Goal: Navigation & Orientation: Understand site structure

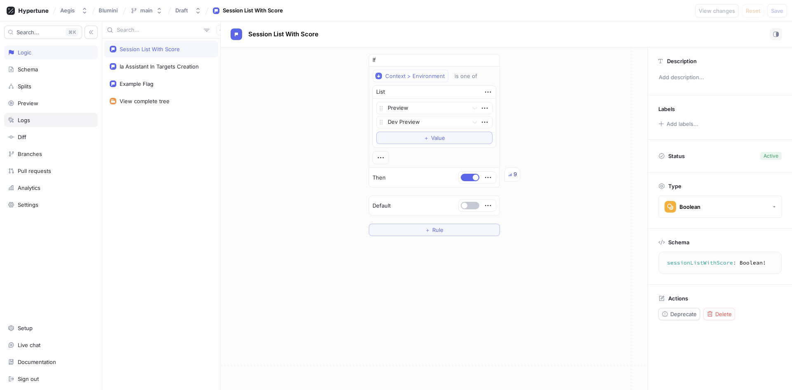
click at [59, 116] on div "Logs" at bounding box center [51, 120] width 94 height 14
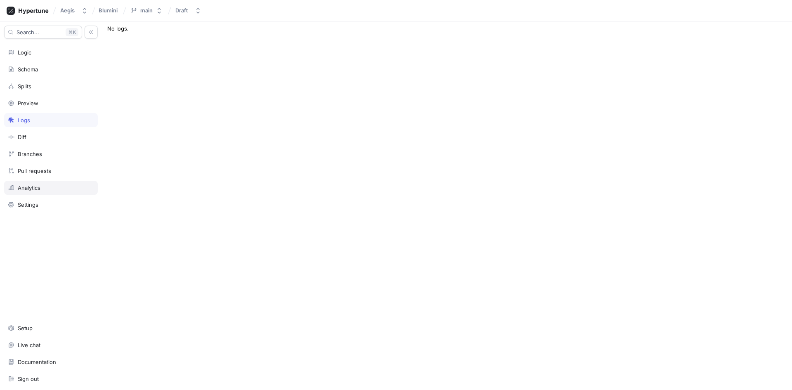
click at [52, 192] on div "Analytics" at bounding box center [51, 188] width 94 height 14
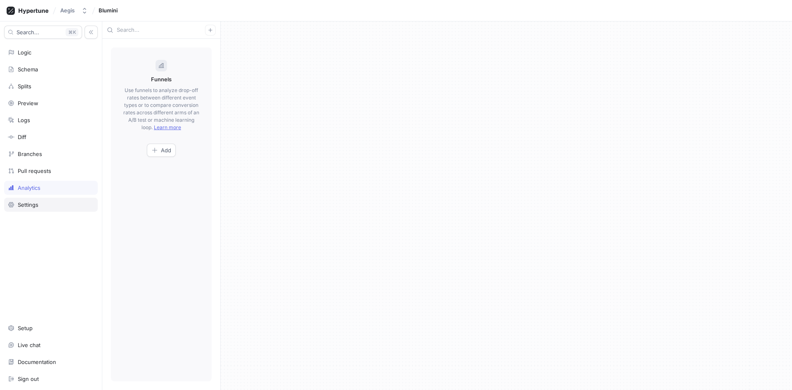
click at [43, 201] on div "Settings" at bounding box center [51, 205] width 94 height 14
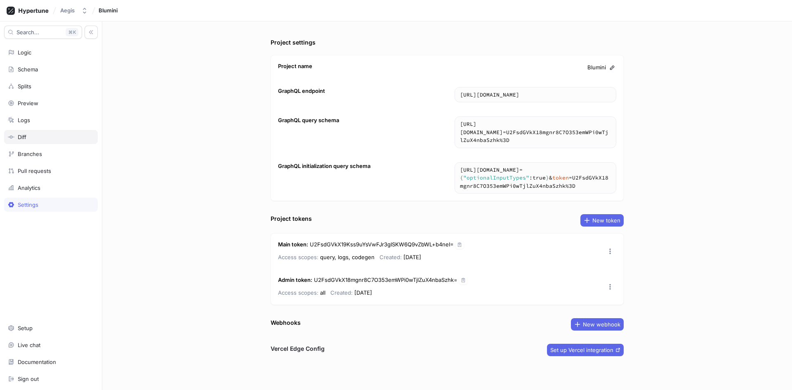
click at [59, 139] on div "Diff" at bounding box center [51, 137] width 86 height 7
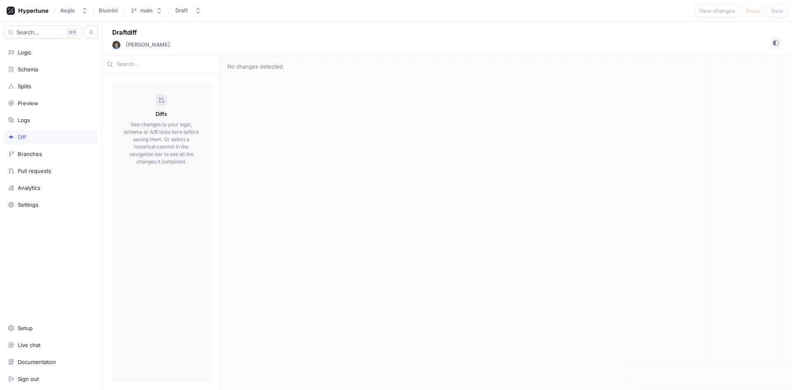
click at [55, 147] on div "Search... K Logic Schema Splits Preview Logs Diff Branches Pull requests Analyt…" at bounding box center [51, 205] width 102 height 369
click at [50, 146] on div "Search... K Logic Schema Splits Preview Logs Diff Branches Pull requests Analyt…" at bounding box center [51, 205] width 102 height 369
click at [43, 100] on div "Preview" at bounding box center [51, 103] width 86 height 7
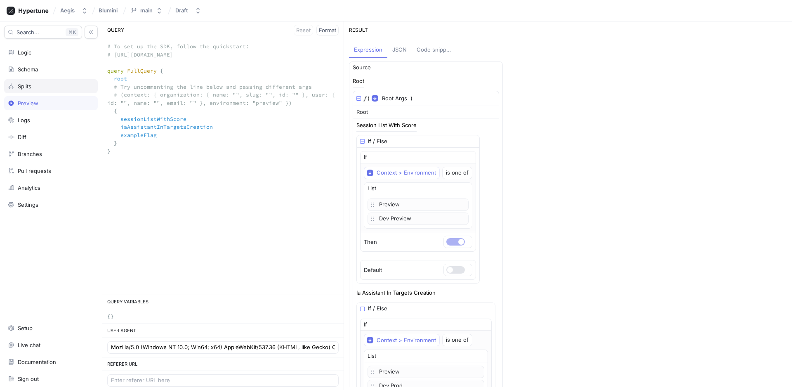
click at [48, 85] on div "Splits" at bounding box center [51, 86] width 86 height 7
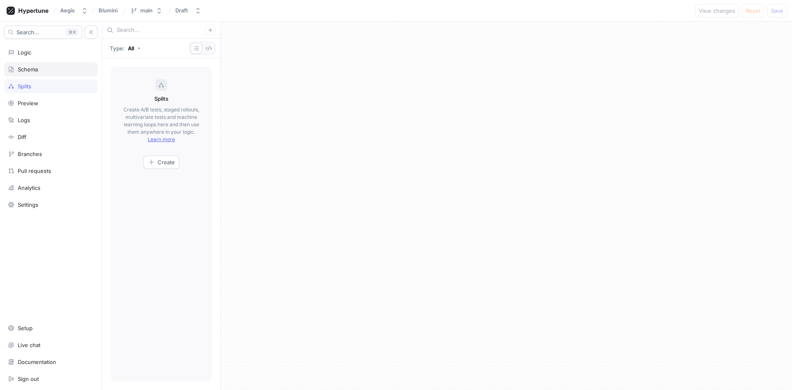
click at [47, 72] on div "Schema" at bounding box center [51, 69] width 86 height 7
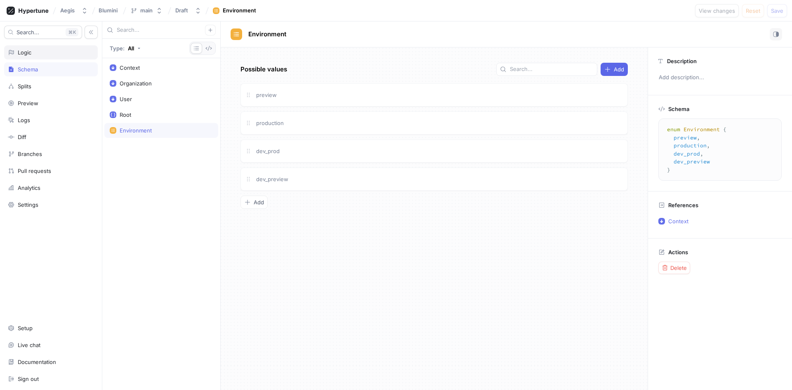
click at [48, 56] on div "Logic" at bounding box center [51, 52] width 94 height 14
